Goal: Communication & Community: Participate in discussion

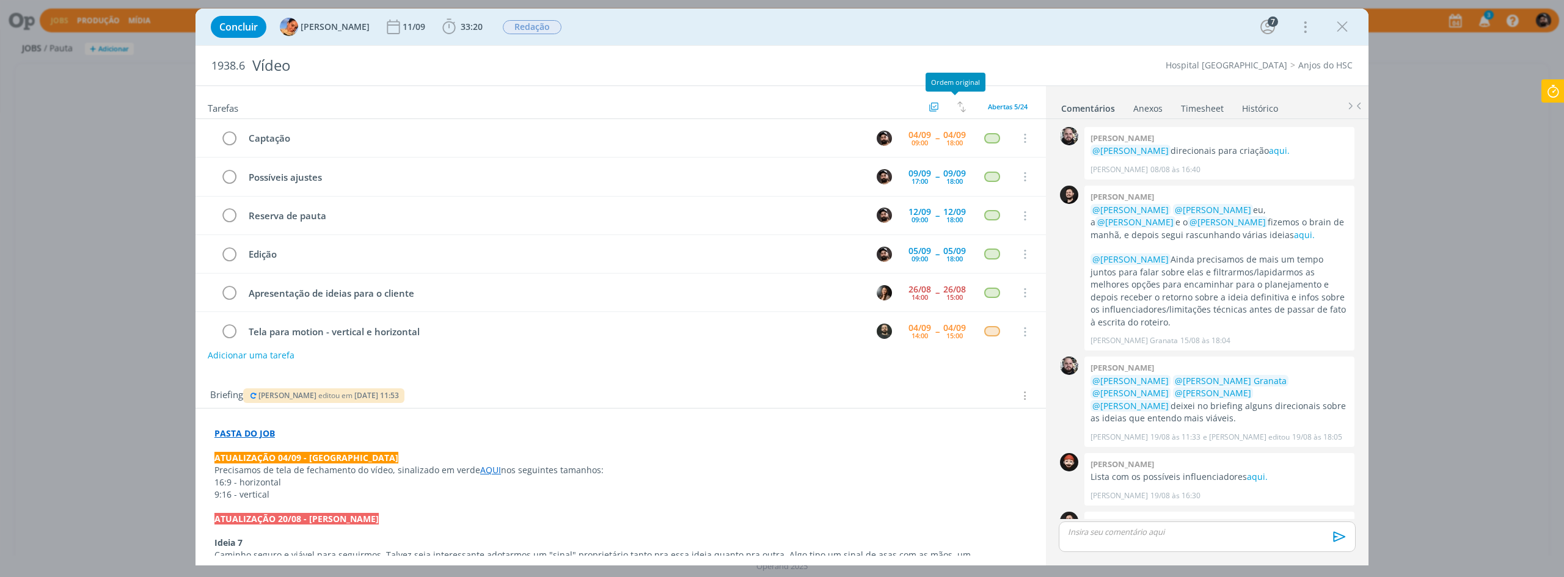
scroll to position [437, 0]
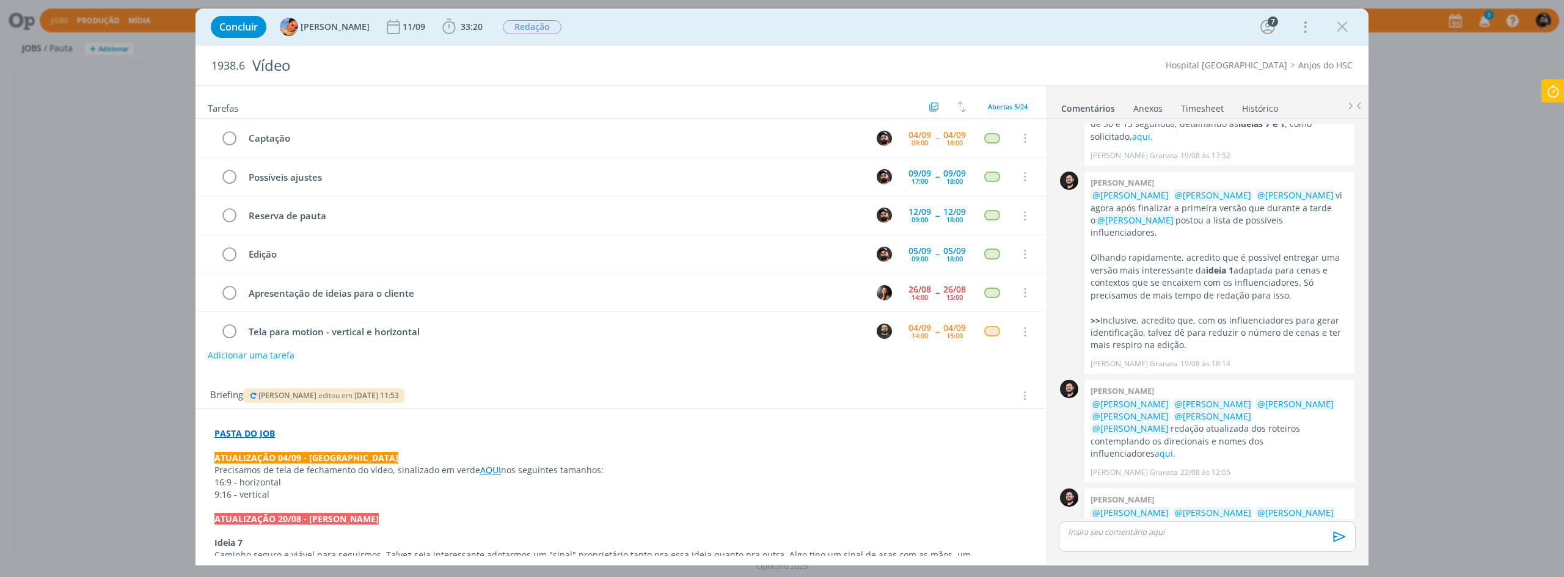
click at [1548, 87] on icon at bounding box center [1553, 91] width 22 height 24
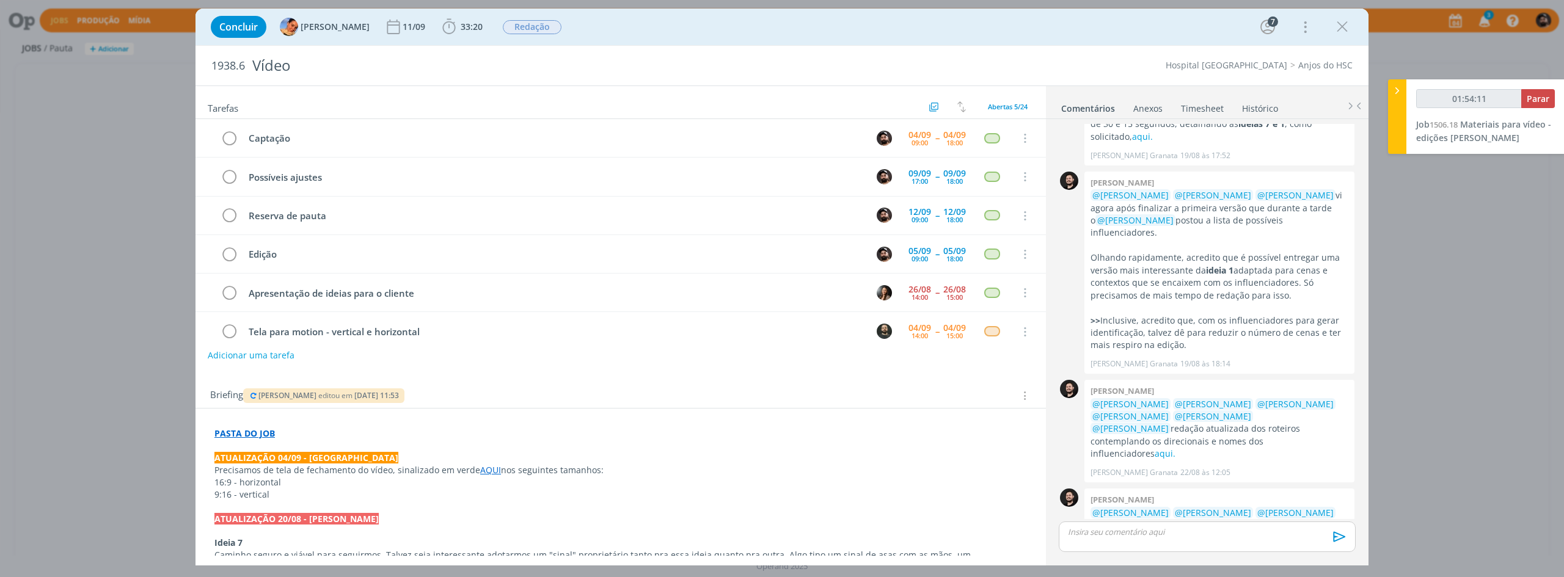
type input "01:54:12"
click at [1535, 93] on span "Parar" at bounding box center [1537, 99] width 23 height 12
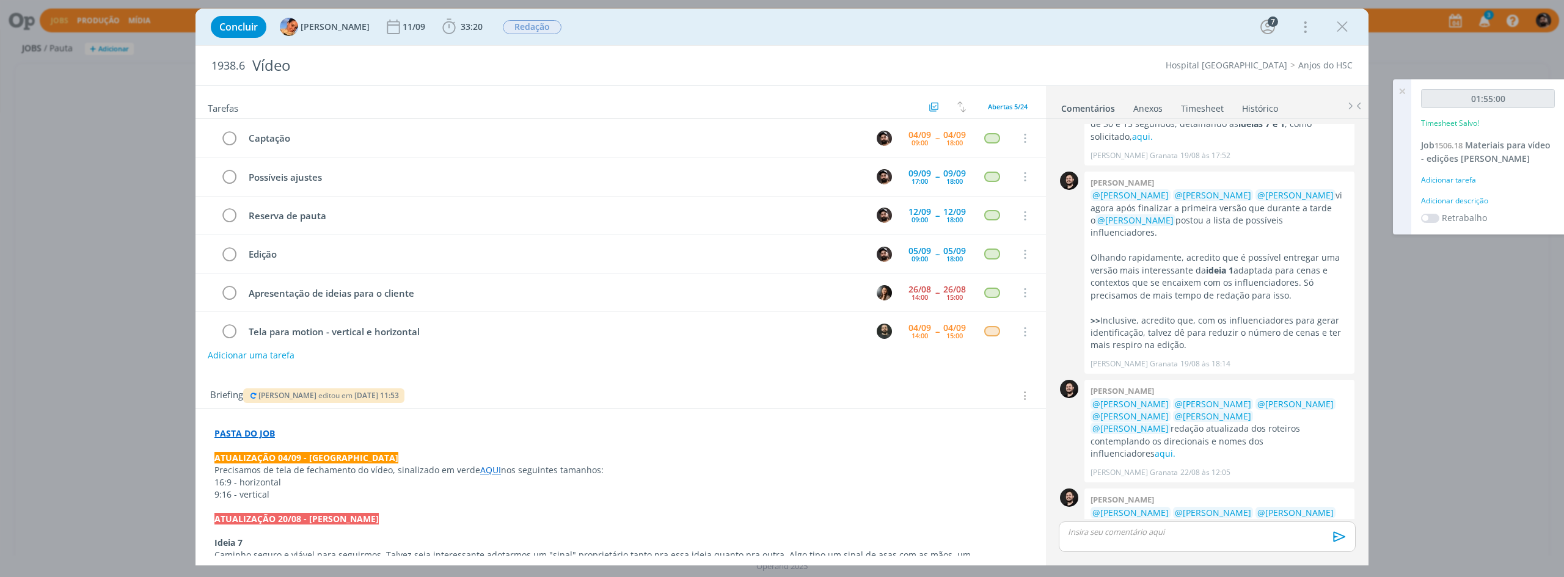
click at [1470, 204] on div "Adicionar descrição" at bounding box center [1488, 200] width 134 height 11
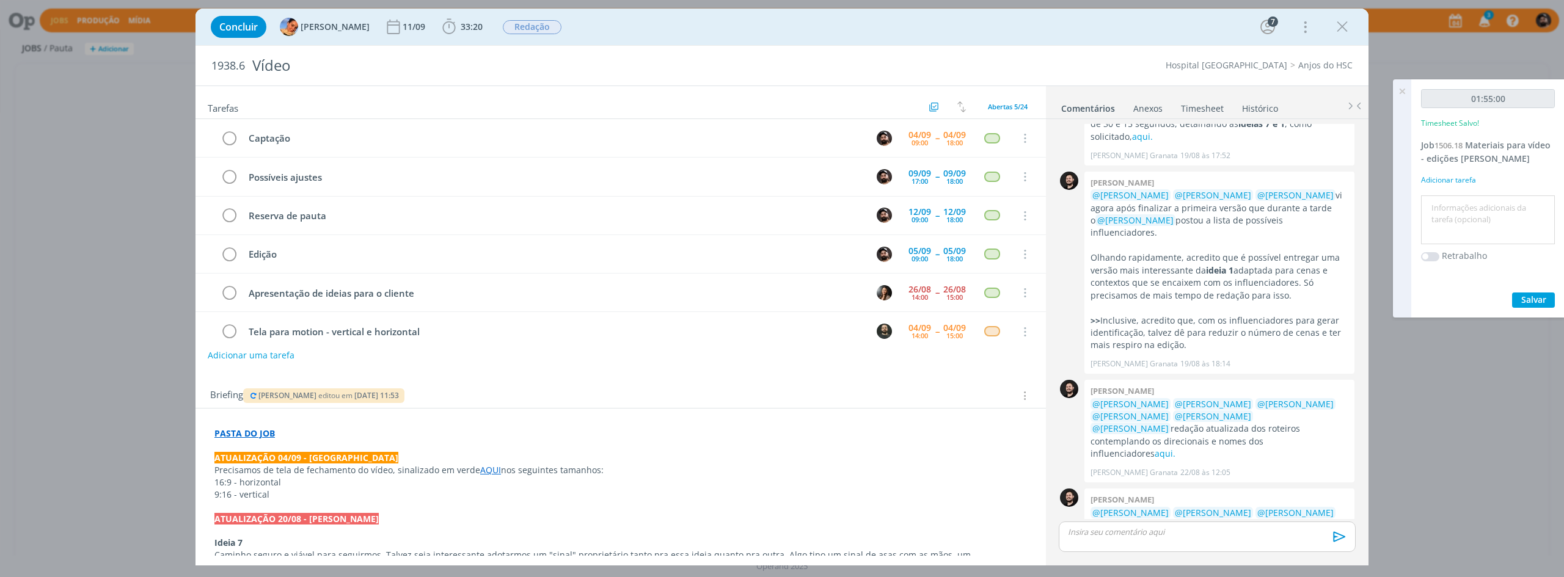
click at [1463, 228] on textarea at bounding box center [1488, 220] width 128 height 43
type textarea "edição"
click at [1529, 297] on span "Salvar" at bounding box center [1533, 300] width 25 height 12
click at [1492, 145] on span "Materiais para vídeo - edições [PERSON_NAME]" at bounding box center [1485, 151] width 129 height 25
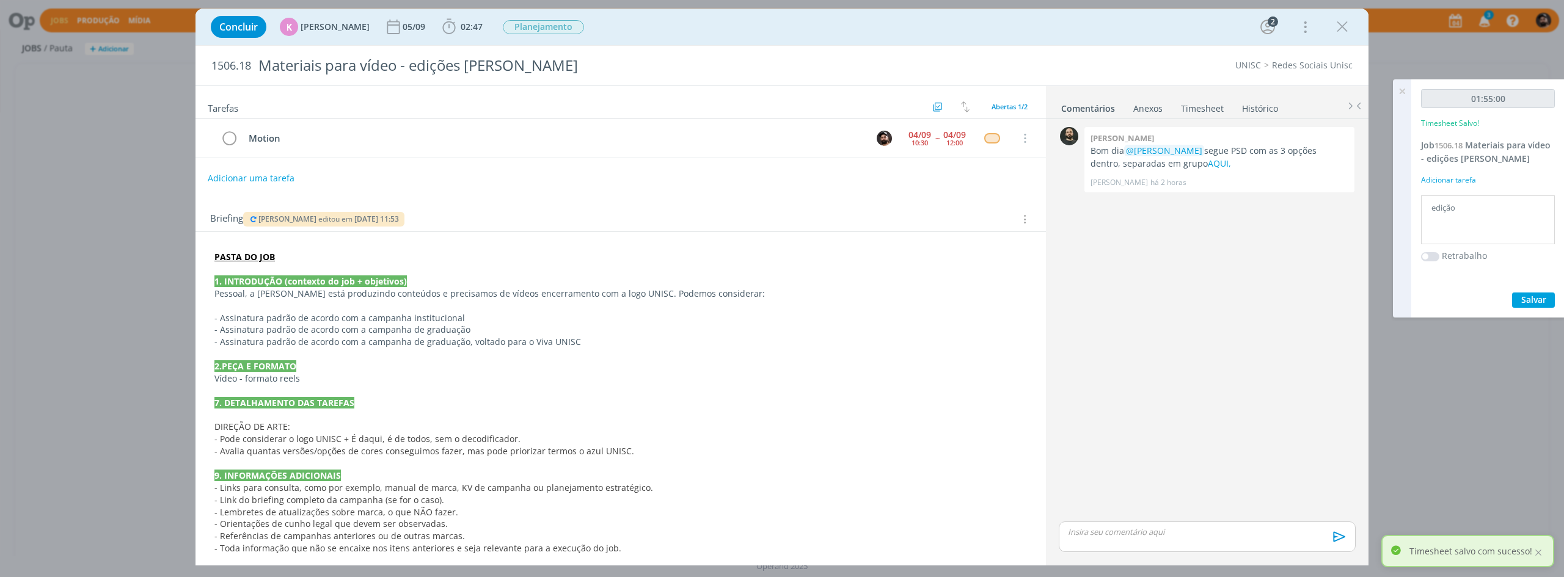
click at [1165, 538] on p "dialog" at bounding box center [1206, 532] width 277 height 11
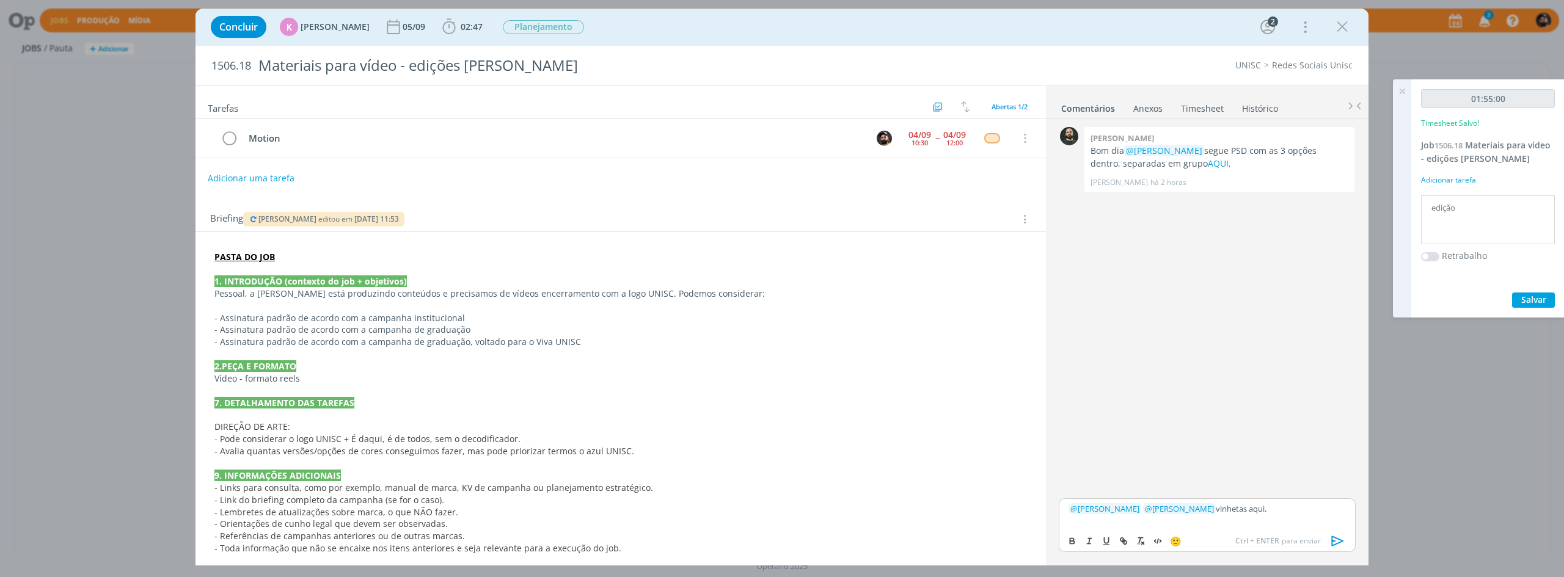
click at [1231, 512] on p "﻿ @ [PERSON_NAME] ﻿ ﻿ @ [PERSON_NAME] ﻿ vinhetas aqui." at bounding box center [1206, 508] width 277 height 11
click at [1066, 538] on button "dialog" at bounding box center [1072, 541] width 17 height 15
click at [1118, 534] on button "dialog" at bounding box center [1123, 541] width 17 height 15
paste input "[URL][DOMAIN_NAME]"
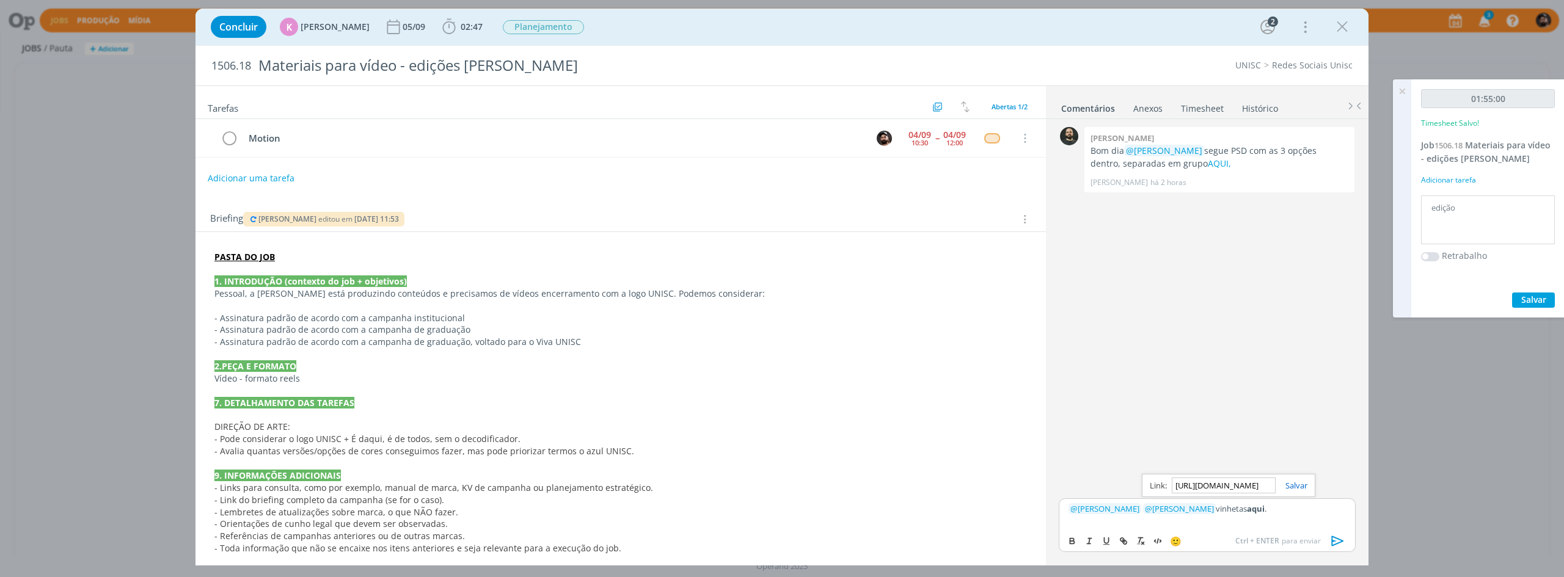
scroll to position [0, 320]
type input "[URL][DOMAIN_NAME]"
click at [1300, 489] on link "dialog" at bounding box center [1291, 485] width 32 height 11
drag, startPoint x: 1301, startPoint y: 522, endPoint x: 1328, endPoint y: 543, distance: 34.8
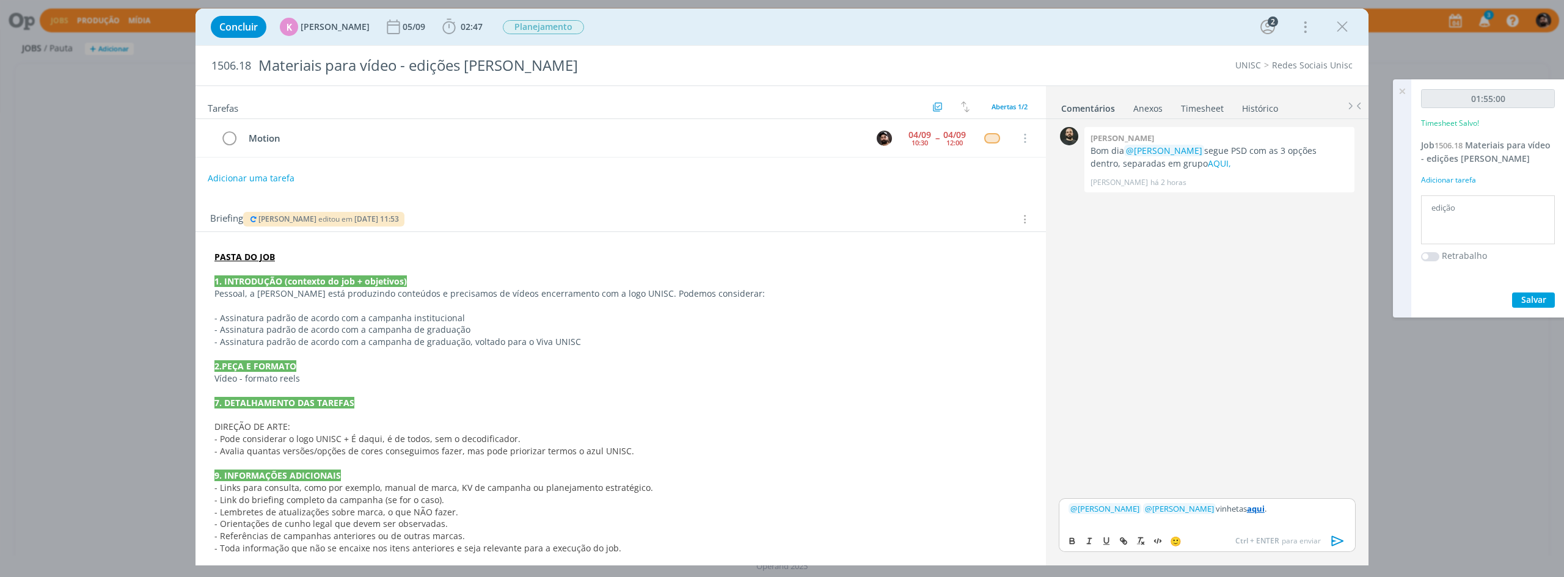
click at [1302, 522] on div "﻿ @ [PERSON_NAME] ﻿ ﻿ @ [PERSON_NAME] ﻿ vinhetas aqui ." at bounding box center [1207, 513] width 297 height 31
click at [1344, 542] on icon "dialog" at bounding box center [1337, 541] width 18 height 18
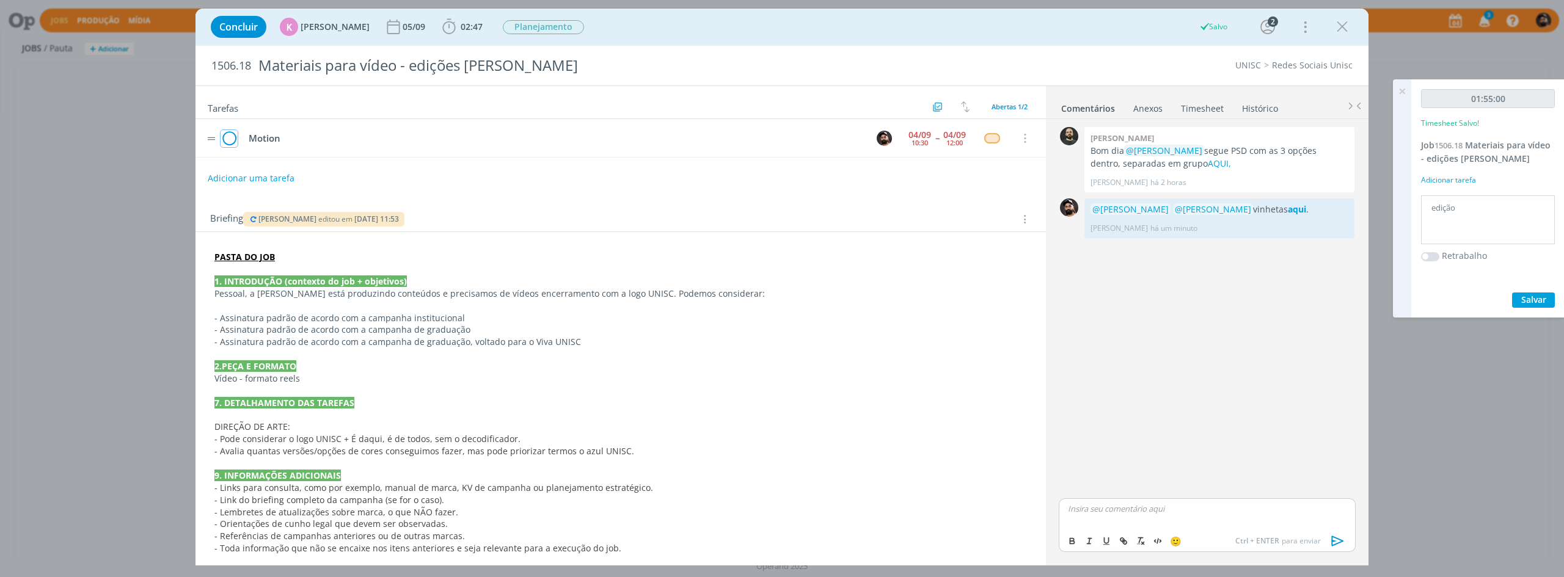
click at [225, 137] on icon "dialog" at bounding box center [229, 138] width 17 height 18
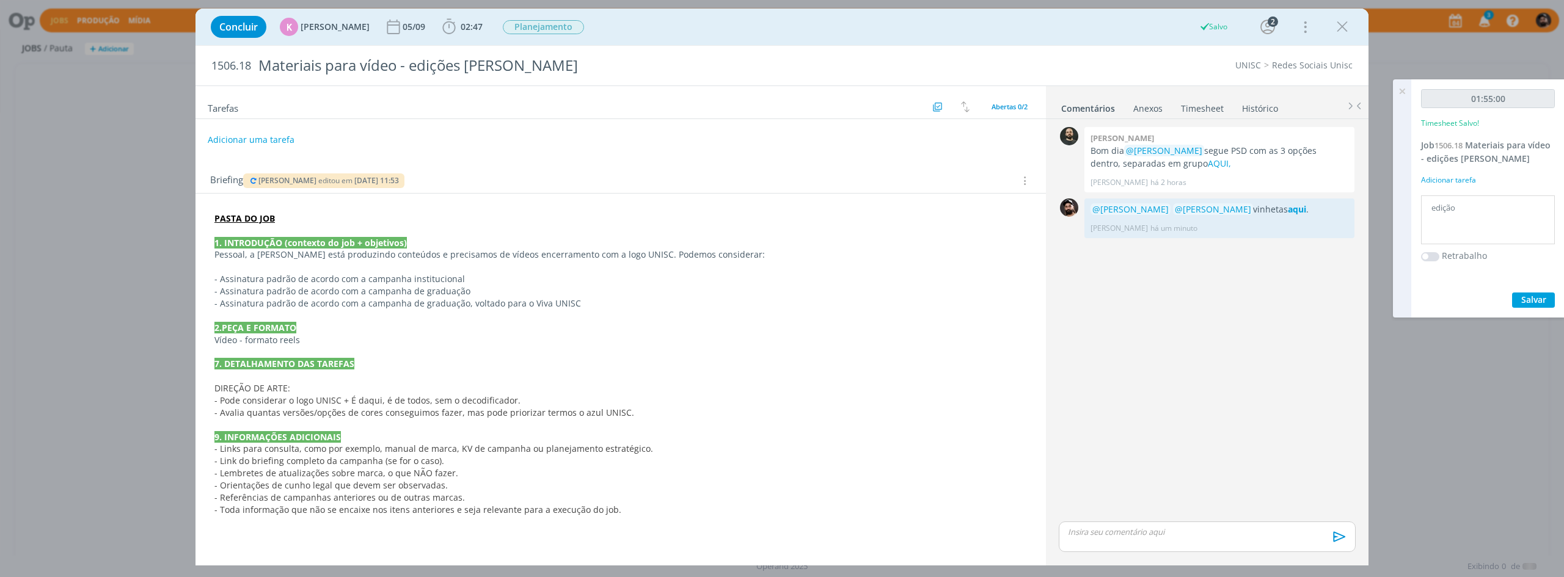
click at [1402, 90] on icon at bounding box center [1402, 91] width 22 height 24
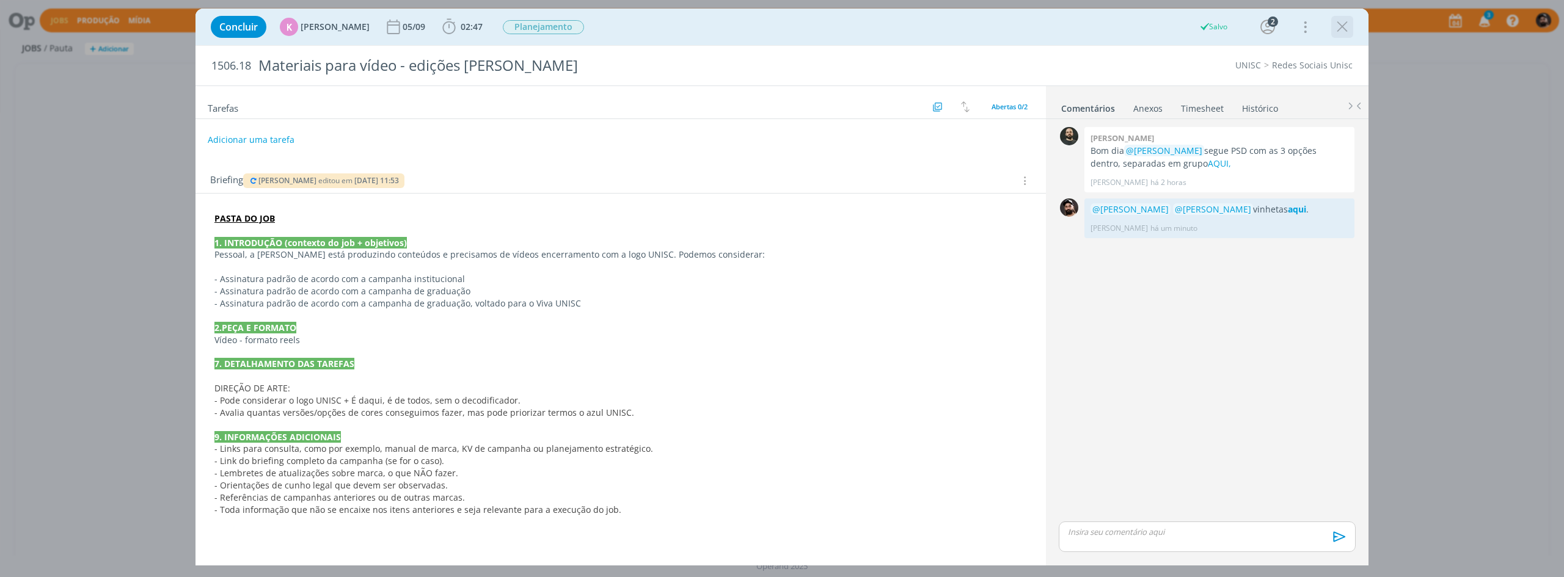
click at [1338, 37] on div "dialog" at bounding box center [1342, 27] width 22 height 22
click at [1347, 27] on icon "dialog" at bounding box center [1342, 27] width 18 height 18
